Goal: Transaction & Acquisition: Purchase product/service

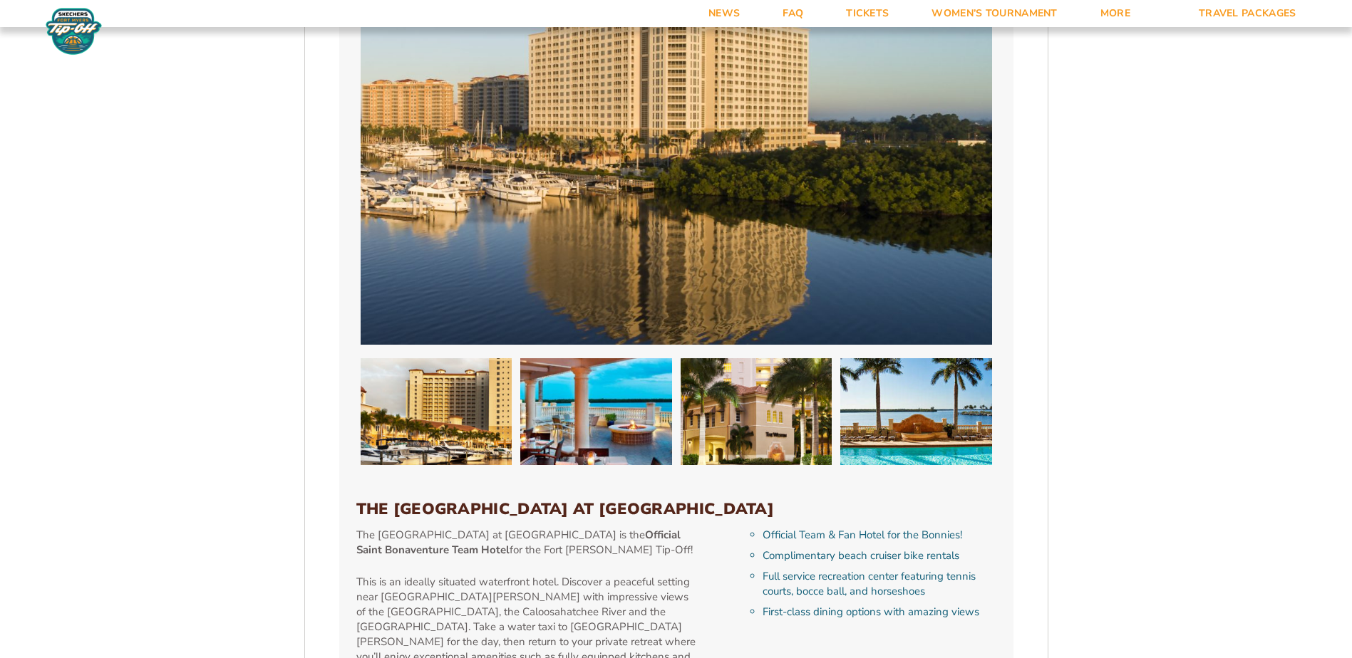
scroll to position [784, 0]
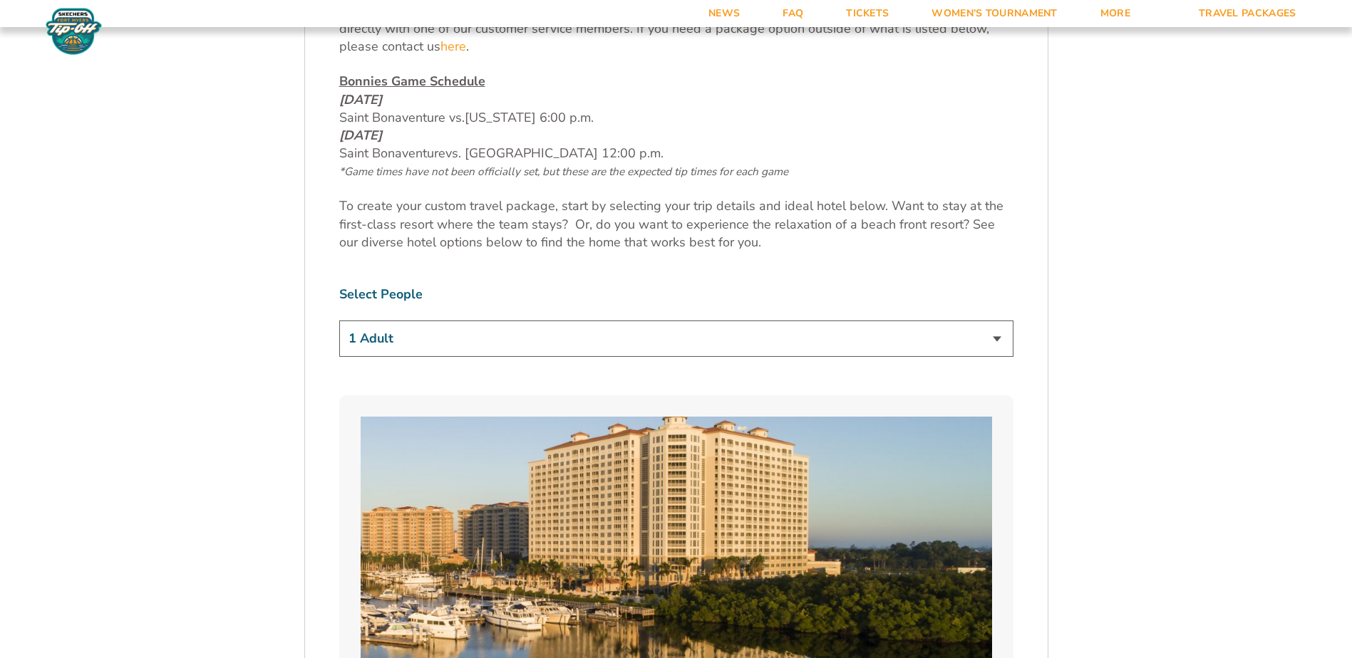
click at [487, 329] on select "1 Adult 2 Adults 3 Adults 4 Adults 2 Adults + 1 Child 2 Adults + 2 Children 2 A…" at bounding box center [676, 339] width 674 height 36
select select "2 Adults"
click at [339, 321] on select "1 Adult 2 Adults 3 Adults 4 Adults 2 Adults + 1 Child 2 Adults + 2 Children 2 A…" at bounding box center [676, 339] width 674 height 36
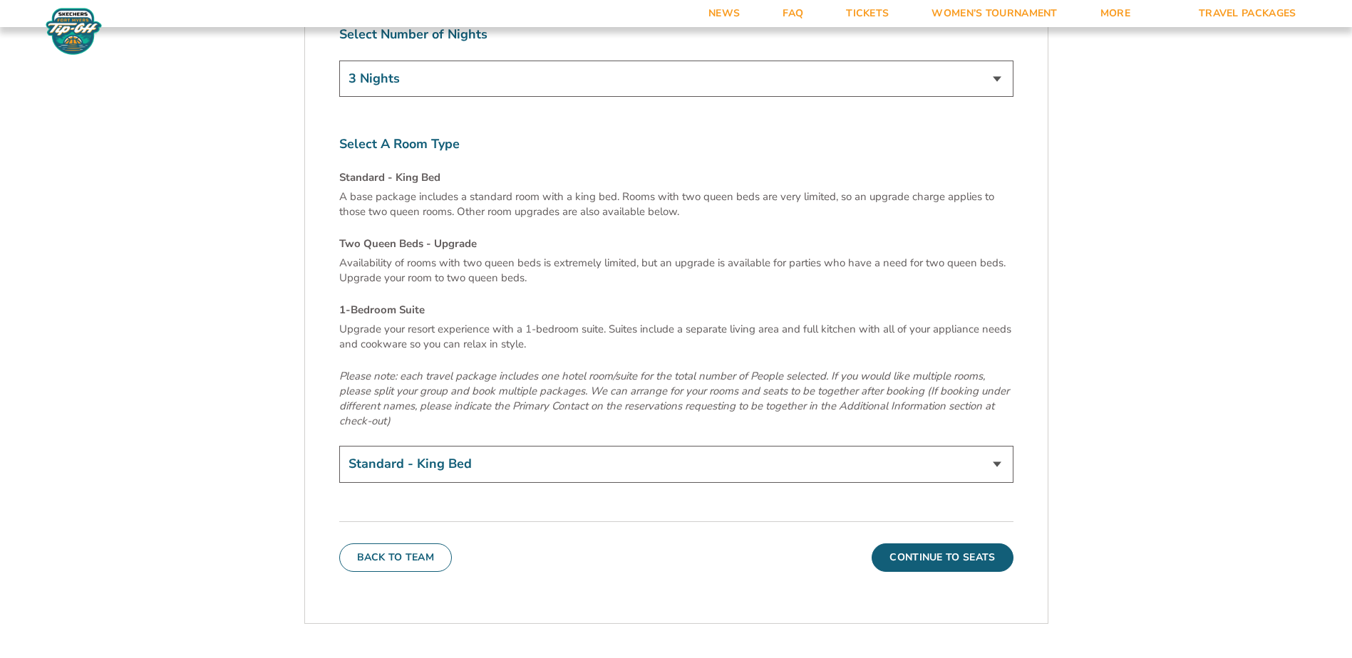
scroll to position [4846, 0]
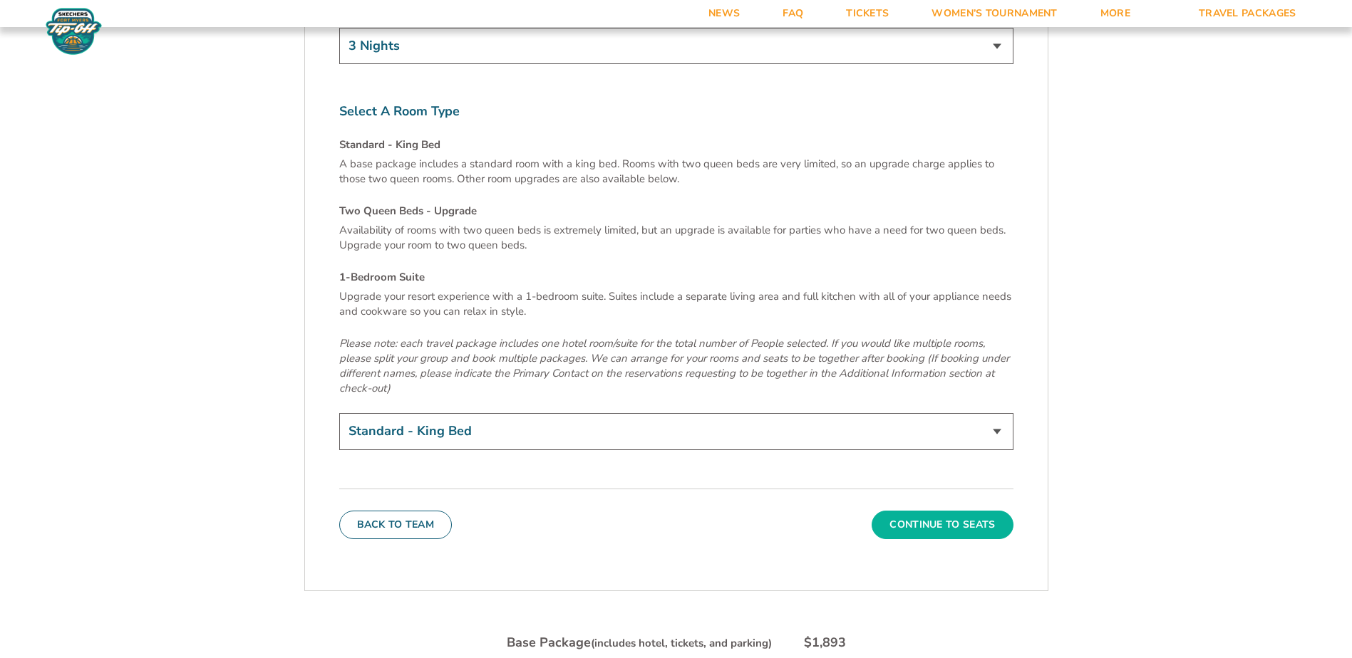
click at [912, 511] on button "Continue To Seats" at bounding box center [941, 525] width 141 height 29
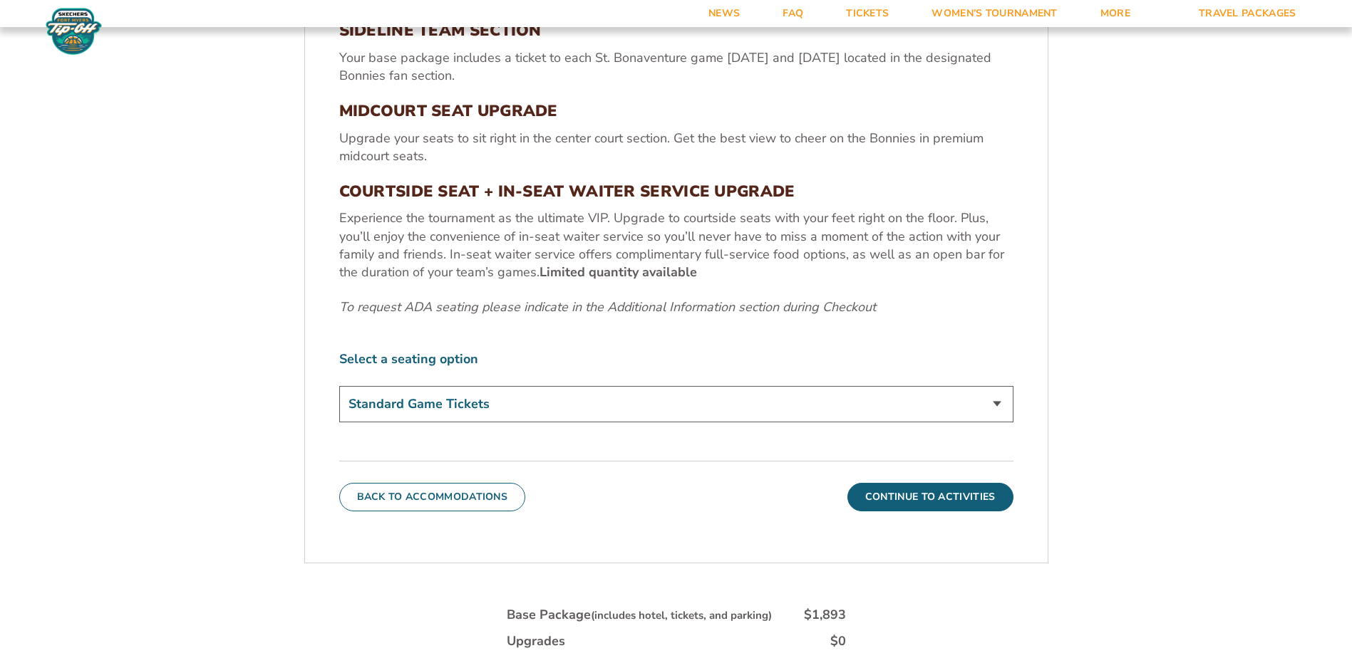
scroll to position [668, 0]
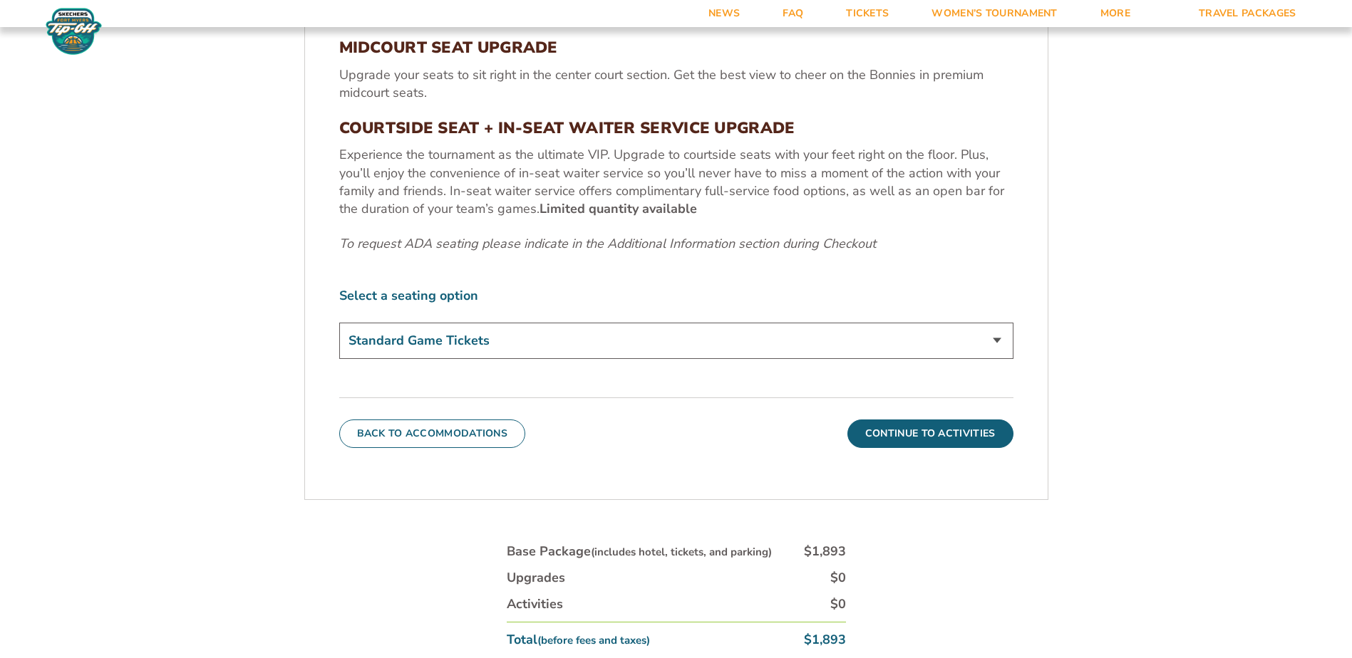
click at [527, 355] on select "Standard Game Tickets Midcourt Seat Upgrade (+$100 per person) Courtside Seat +…" at bounding box center [676, 341] width 674 height 36
select select "Courtside Seat + Waiter Service Upgrade"
click at [339, 323] on select "Standard Game Tickets Midcourt Seat Upgrade (+$100 per person) Courtside Seat +…" at bounding box center [676, 341] width 674 height 36
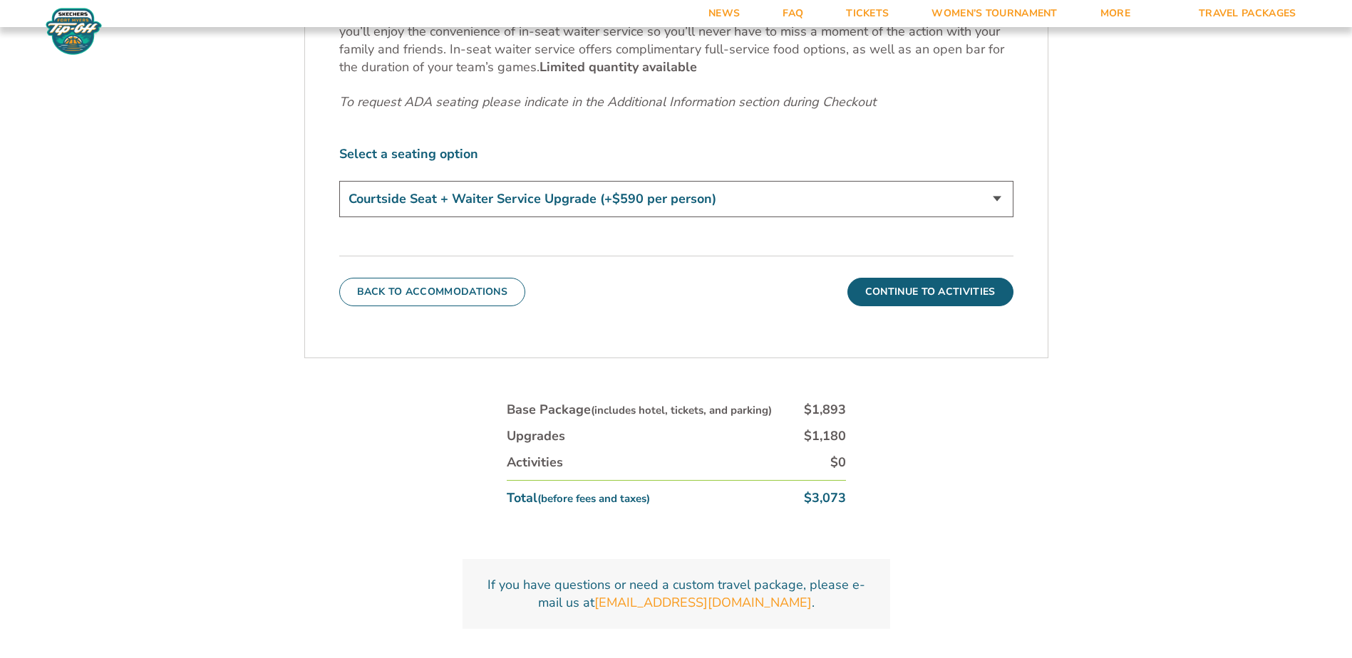
scroll to position [810, 0]
click at [941, 293] on button "Continue To Activities" at bounding box center [930, 291] width 166 height 29
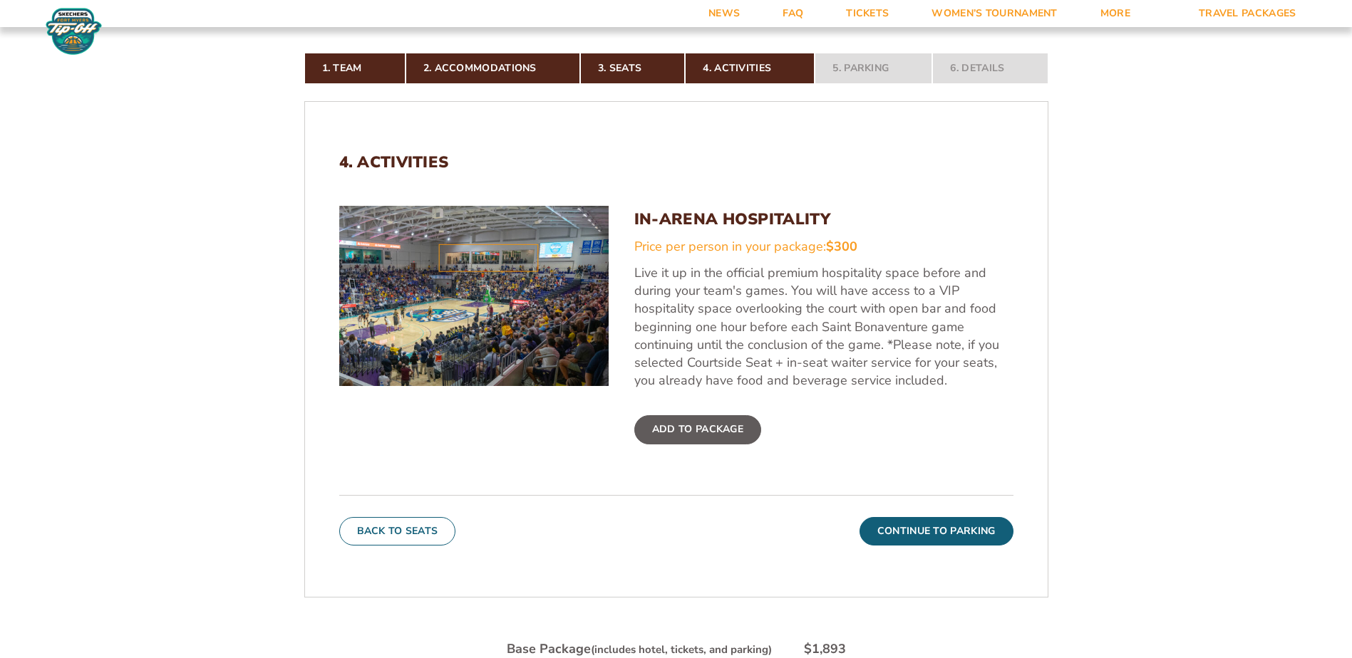
scroll to position [454, 0]
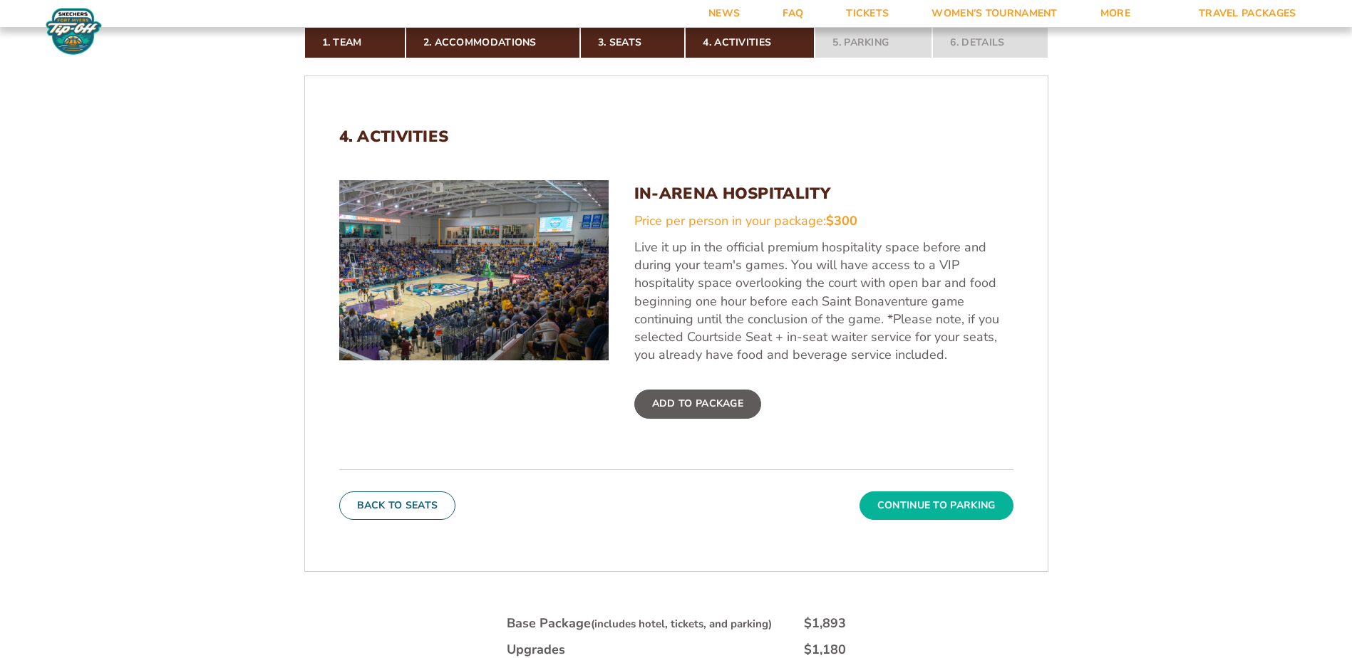
click at [933, 504] on button "Continue To Parking" at bounding box center [936, 506] width 154 height 29
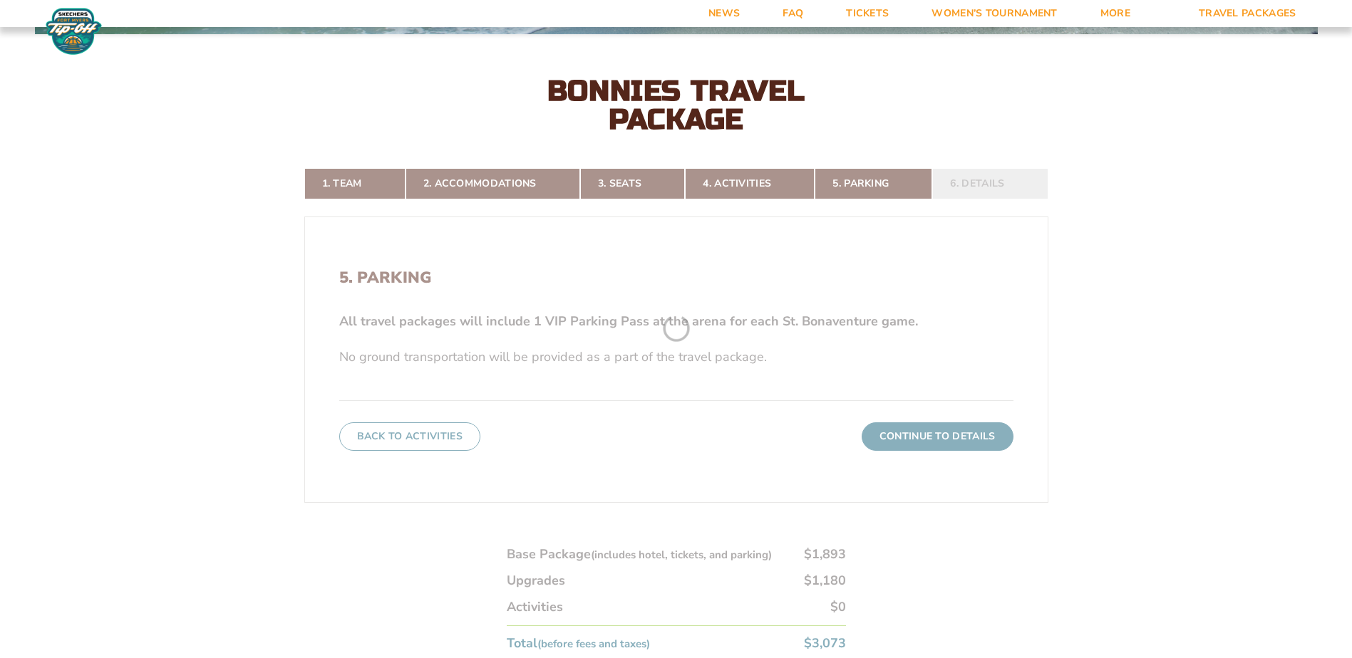
scroll to position [311, 0]
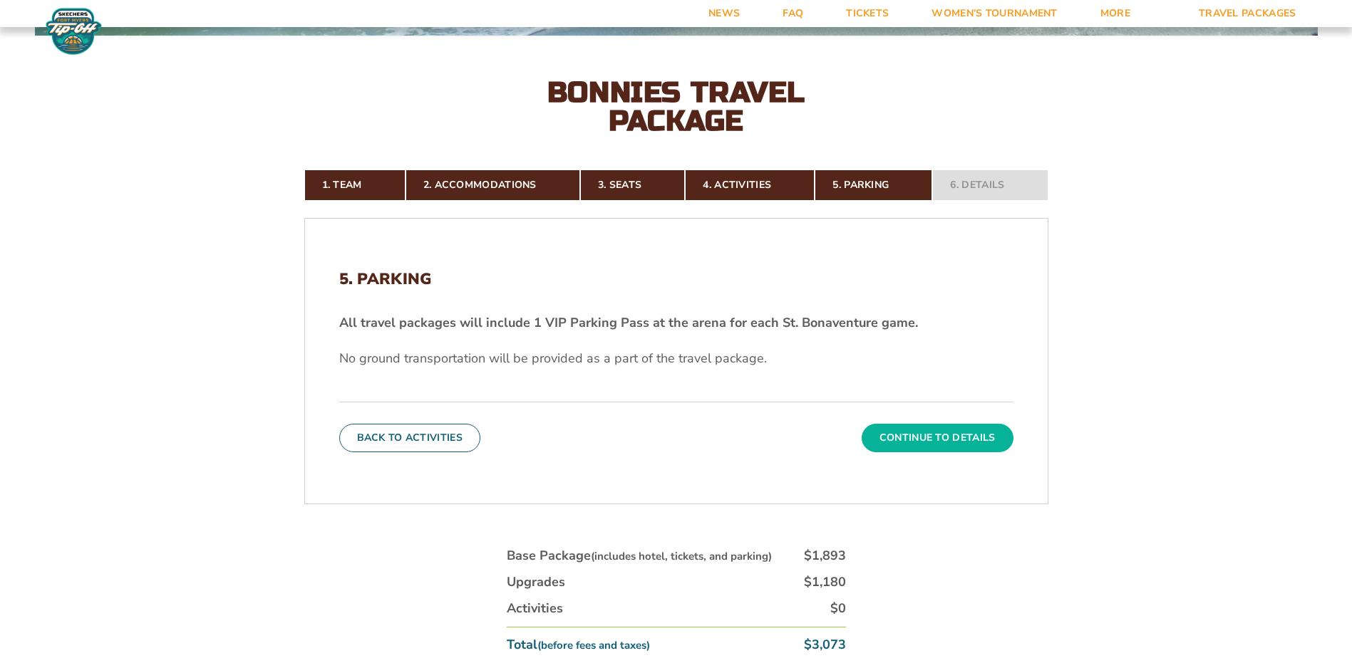
click at [922, 441] on button "Continue To Details" at bounding box center [938, 438] width 152 height 29
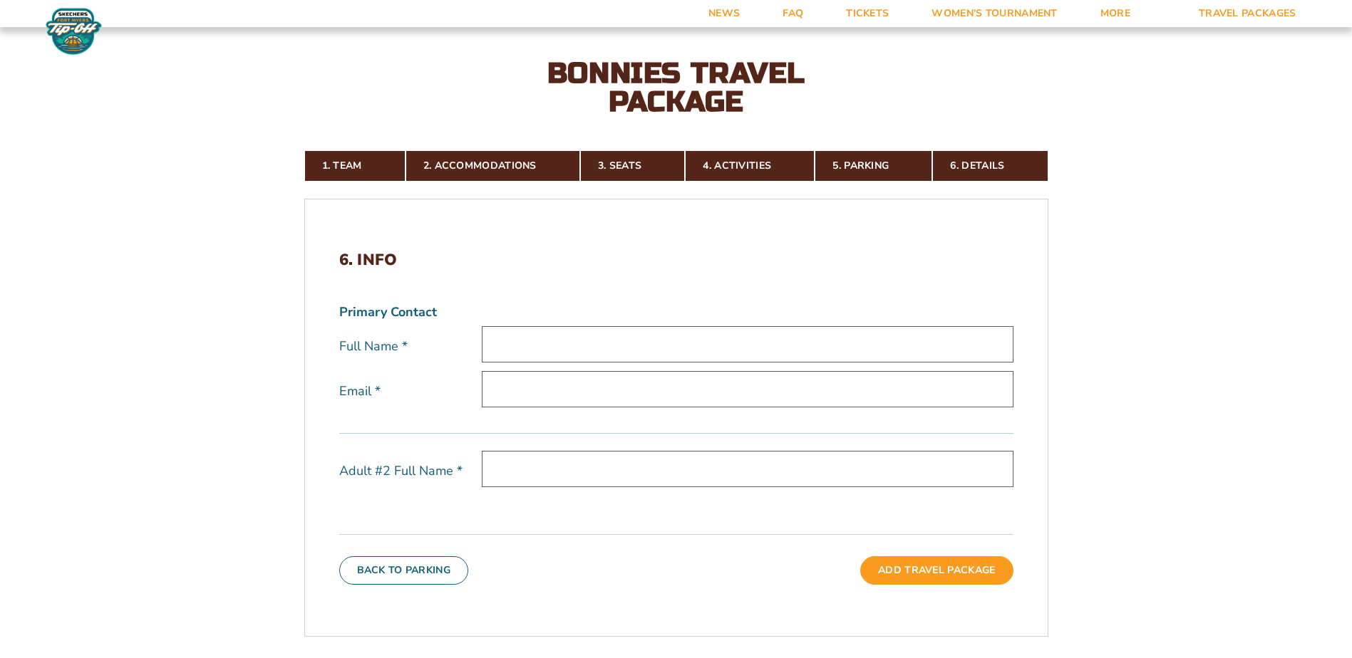
scroll to position [240, 0]
